Goal: Information Seeking & Learning: Learn about a topic

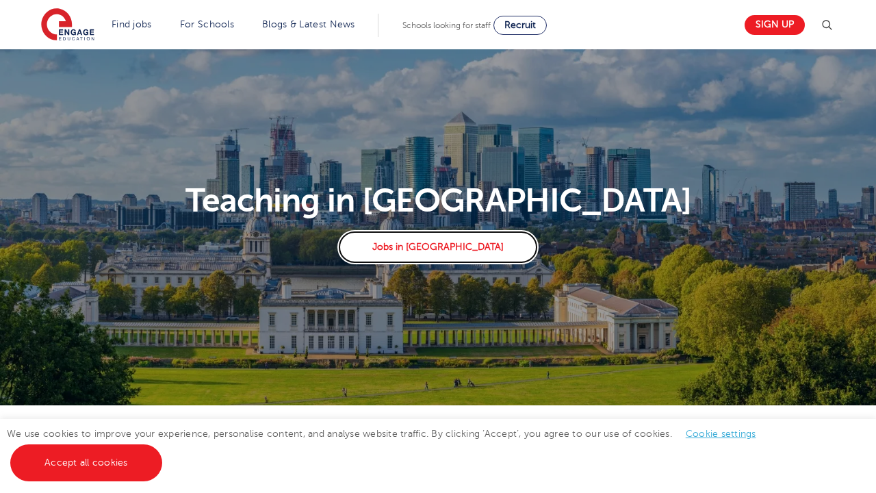
click at [441, 250] on link "Jobs in London" at bounding box center [437, 247] width 201 height 34
click at [441, 249] on link "Jobs in London" at bounding box center [437, 247] width 201 height 34
click at [123, 24] on link "Find jobs" at bounding box center [132, 24] width 40 height 10
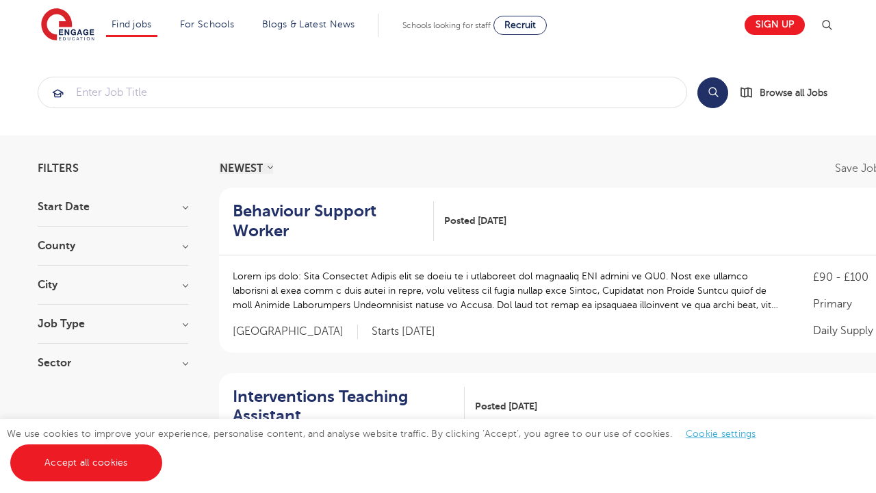
click at [0, 0] on link "Teaching Assistant Apprenticeship" at bounding box center [0, 0] width 0 height 0
click at [0, 0] on link "Teaching jobs in [GEOGRAPHIC_DATA]" at bounding box center [0, 0] width 0 height 0
click at [0, 0] on link "Teaching Assistant Apprenticeship" at bounding box center [0, 0] width 0 height 0
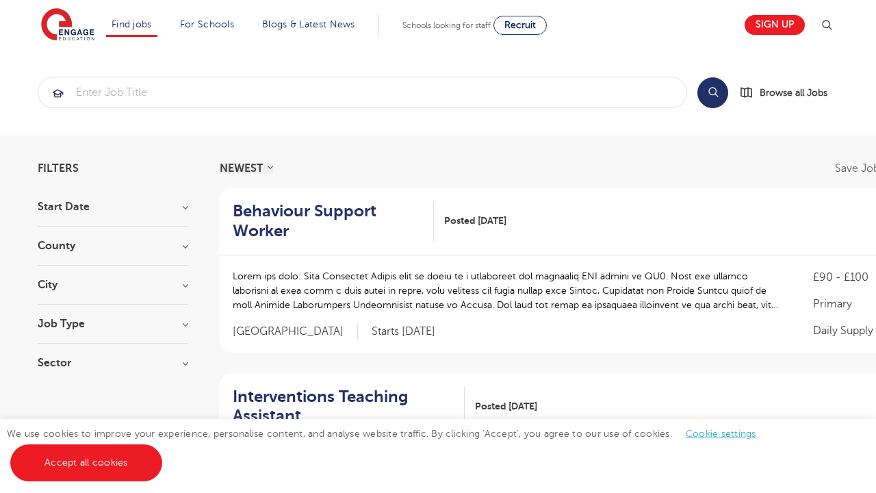
click at [0, 0] on link "Teaching jobs in [GEOGRAPHIC_DATA]" at bounding box center [0, 0] width 0 height 0
click at [0, 0] on link "Teaching Assistant Apprenticeship" at bounding box center [0, 0] width 0 height 0
